Goal: Book appointment/travel/reservation

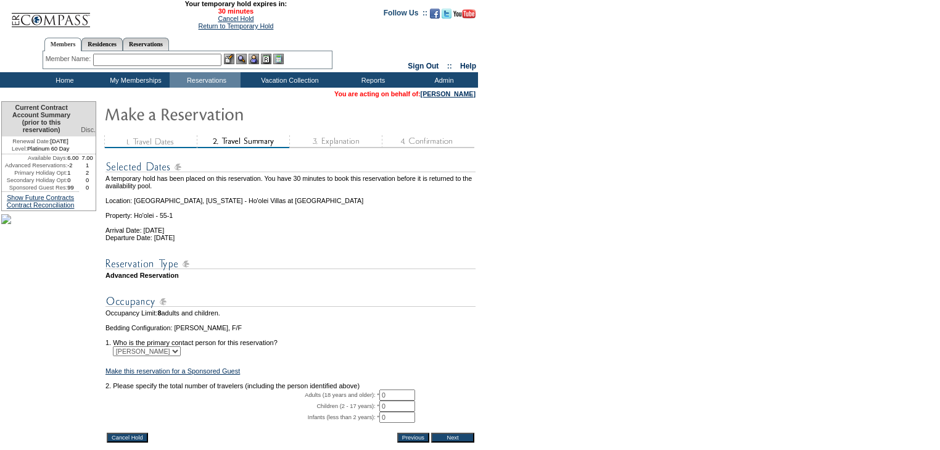
scroll to position [108, 0]
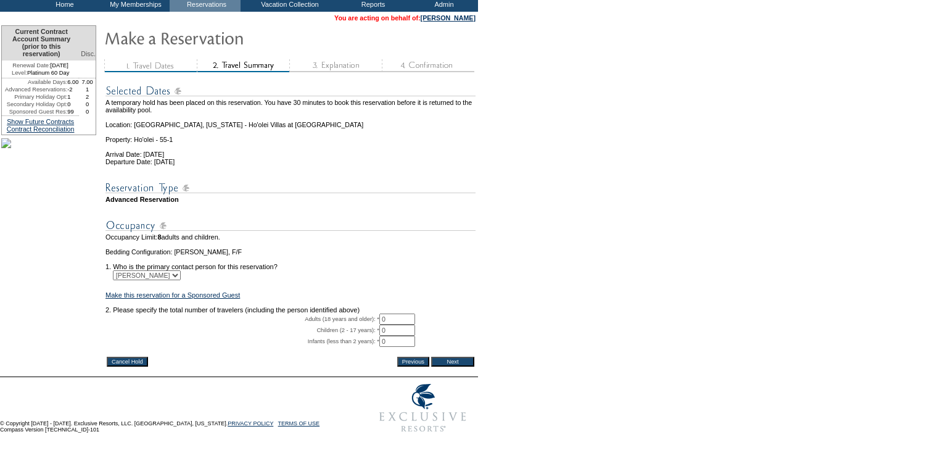
drag, startPoint x: 392, startPoint y: 300, endPoint x: 335, endPoint y: 299, distance: 57.4
click at [335, 313] on tr "Adults (18 years and older): * 0 * *" at bounding box center [290, 318] width 370 height 11
type input "4"
click at [464, 356] on input "Next" at bounding box center [452, 361] width 43 height 10
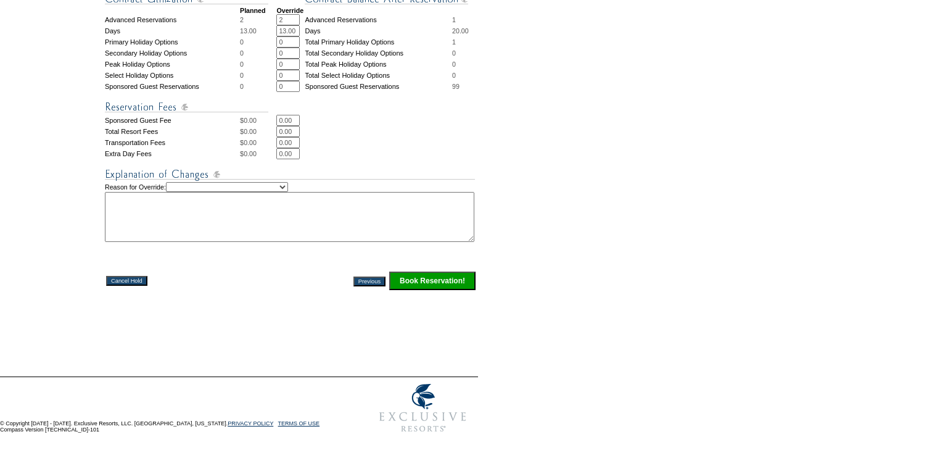
scroll to position [508, 0]
click at [281, 184] on select "Creating Continuous Stay Days Rebooked After Cancellation Editing Occupant Expe…" at bounding box center [227, 187] width 122 height 10
click at [449, 283] on input "Book Reservation!" at bounding box center [432, 280] width 86 height 19
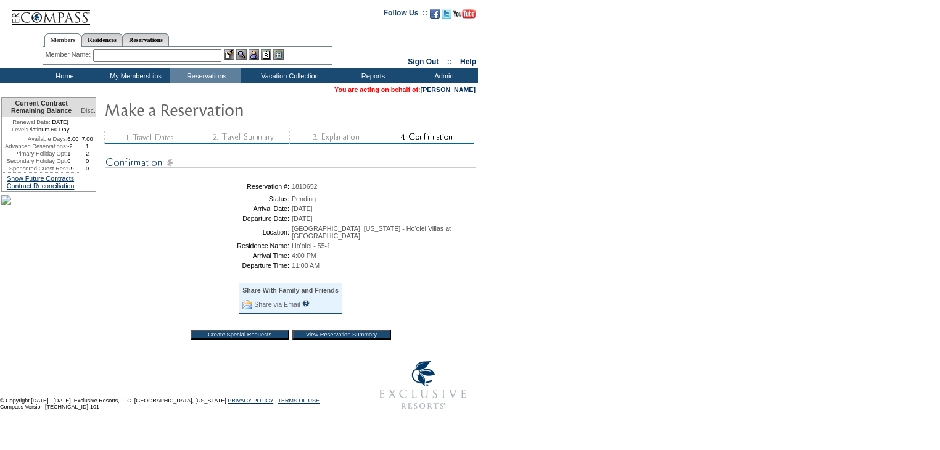
click at [331, 329] on input "View Reservation Summary" at bounding box center [341, 334] width 99 height 10
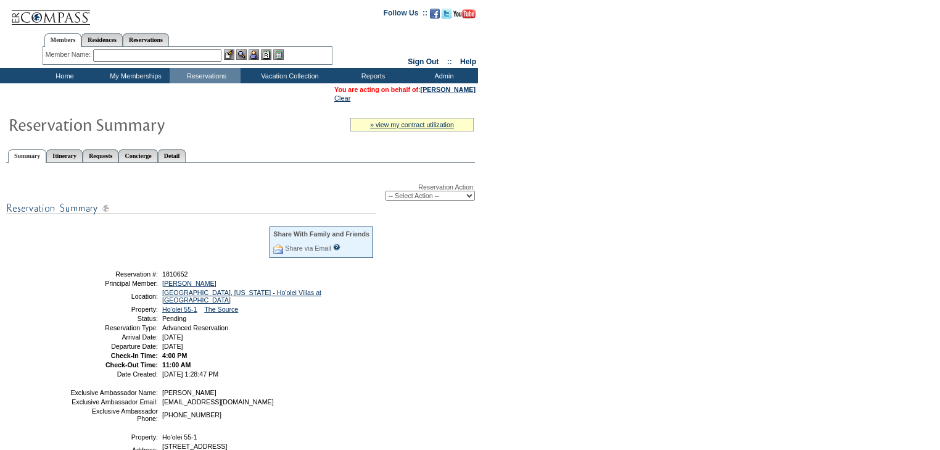
click at [409, 194] on select "-- Select Action -- Modify Reservation Dates Modify Reservation Cost Modify Occ…" at bounding box center [429, 196] width 89 height 10
select select "ConfirmRes"
click at [385, 191] on select "-- Select Action -- Modify Reservation Dates Modify Reservation Cost Modify Occ…" at bounding box center [429, 196] width 89 height 10
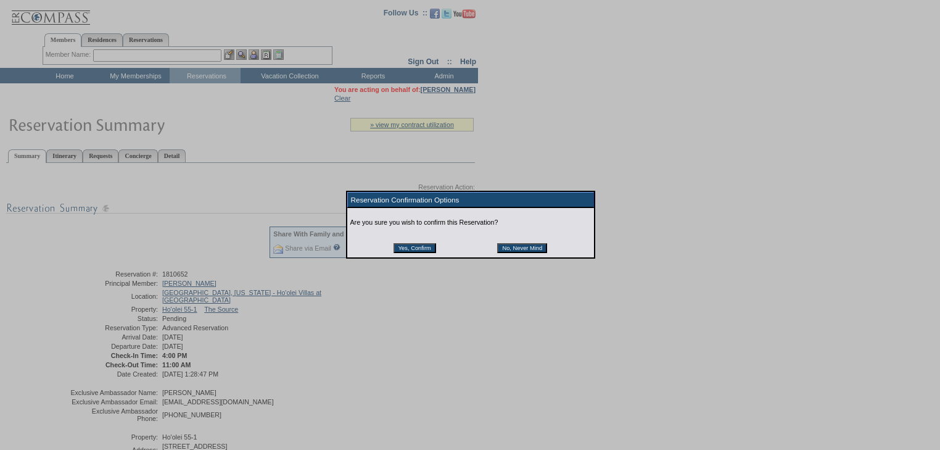
click at [405, 247] on input "Yes, Confirm" at bounding box center [414, 248] width 43 height 10
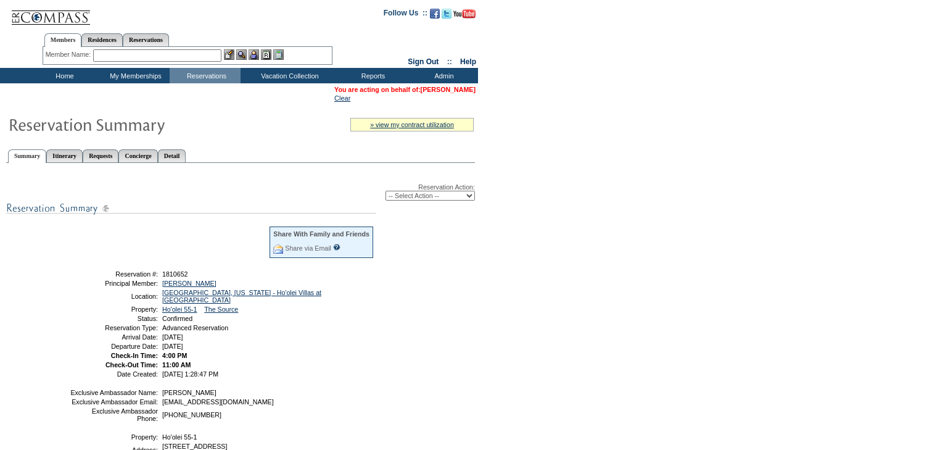
click at [447, 87] on link "[PERSON_NAME]" at bounding box center [448, 89] width 55 height 7
